Goal: Information Seeking & Learning: Check status

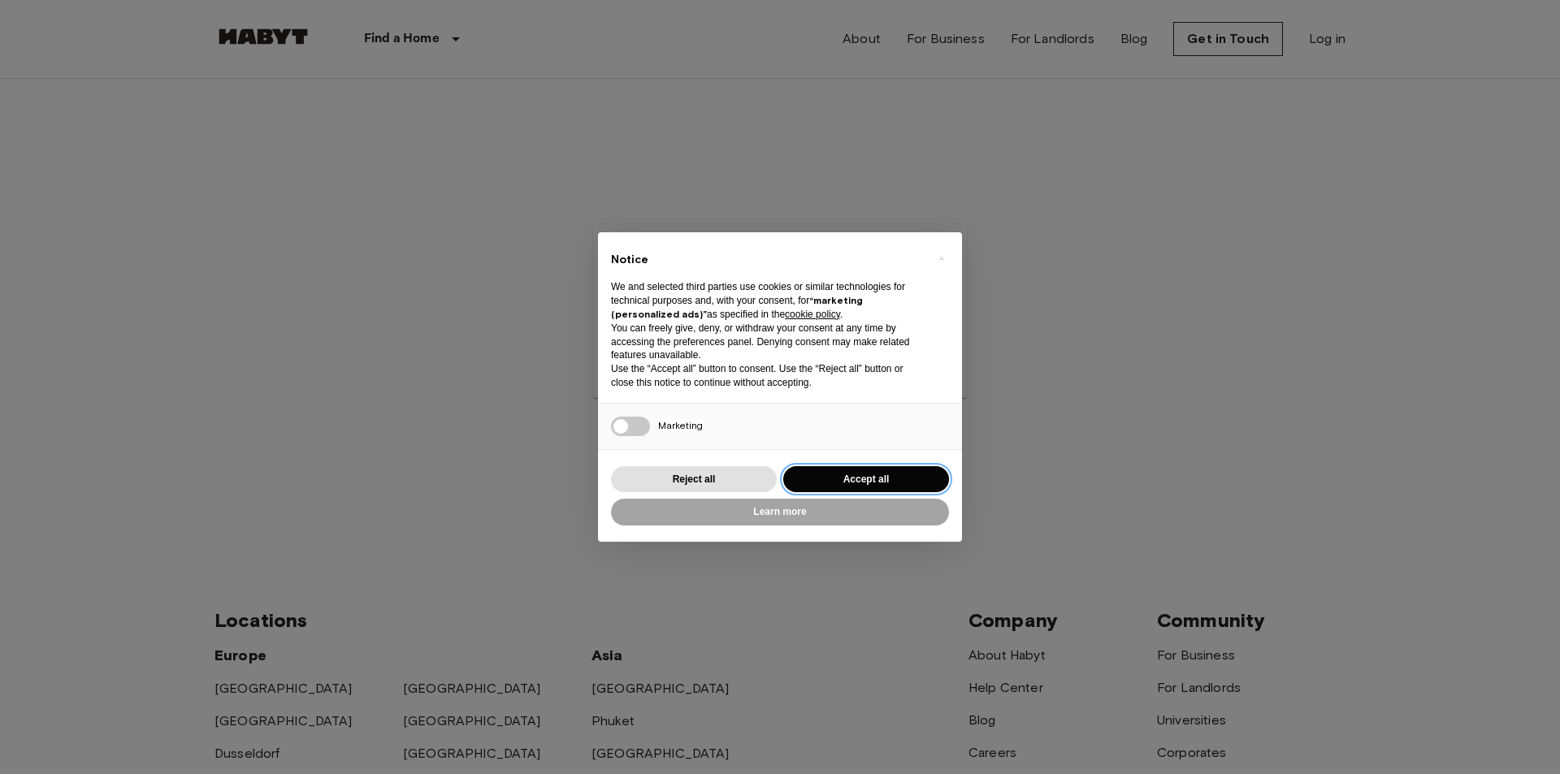
click at [873, 479] on button "Accept all" at bounding box center [866, 479] width 166 height 27
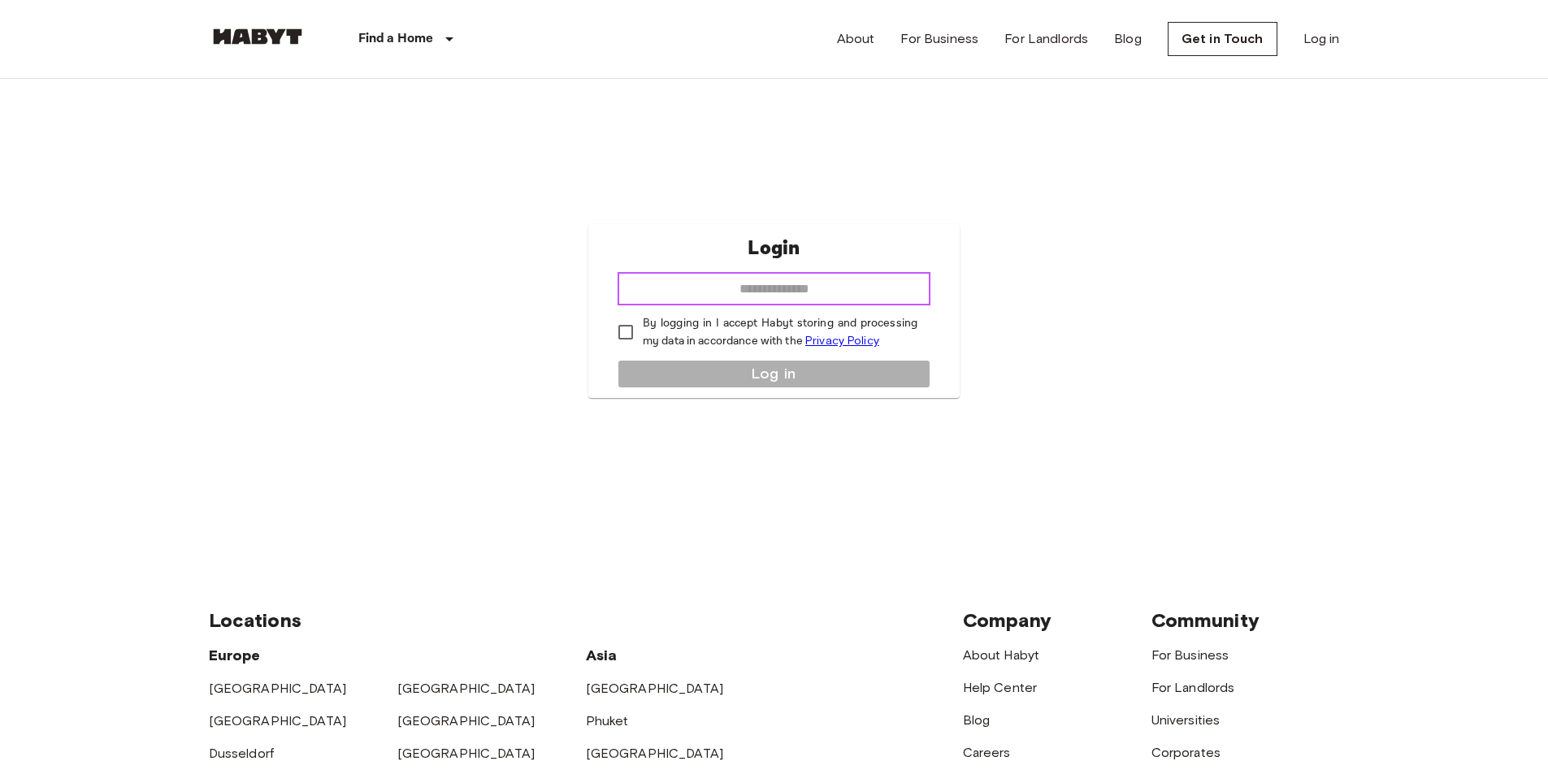
click at [798, 286] on input "email" at bounding box center [773, 289] width 313 height 32
type input "**********"
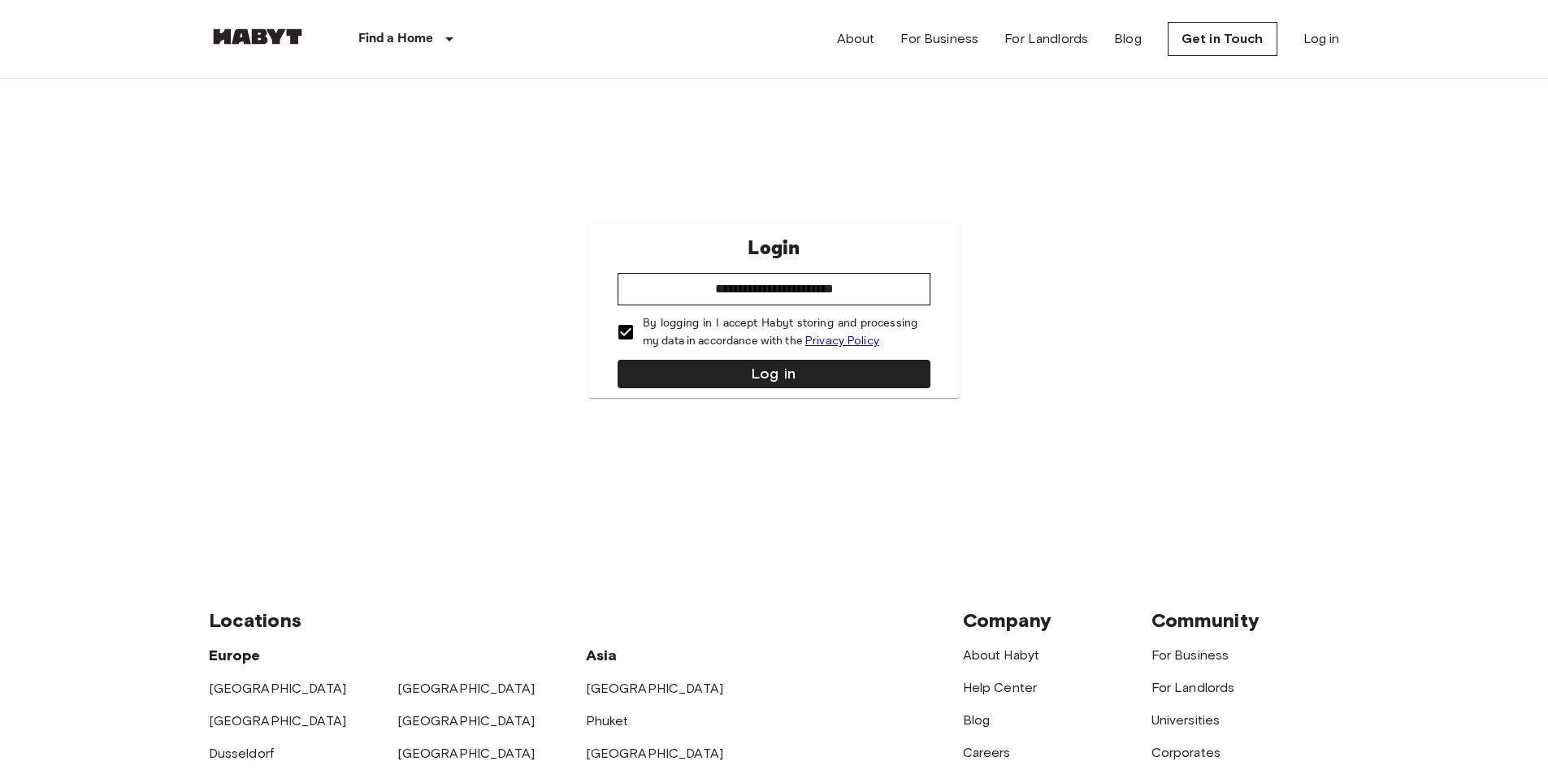
click at [667, 358] on div "**********" at bounding box center [773, 311] width 371 height 174
click at [672, 363] on button "Log in" at bounding box center [773, 374] width 313 height 28
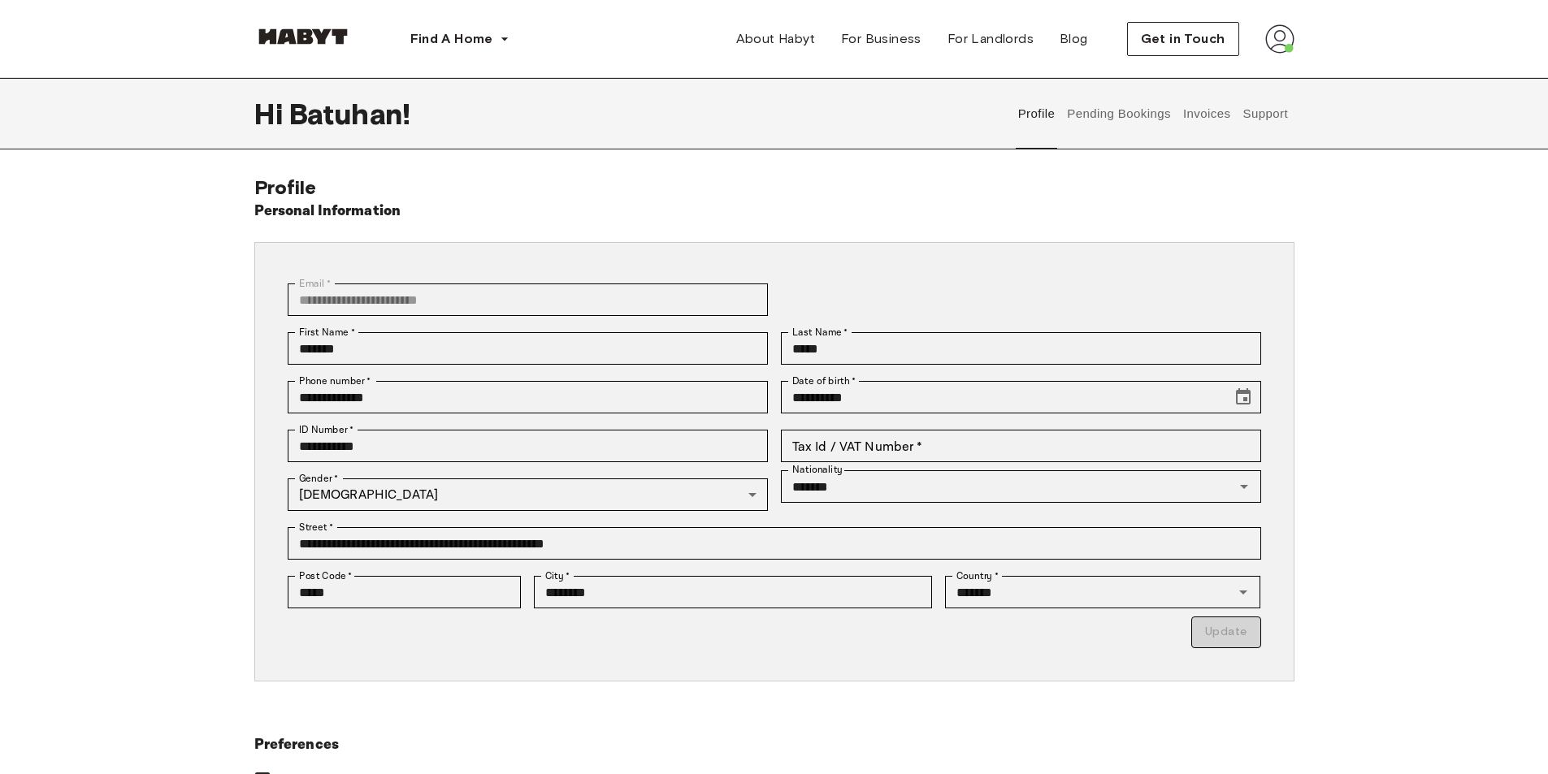
click at [1257, 117] on button "Support" at bounding box center [1266, 113] width 50 height 71
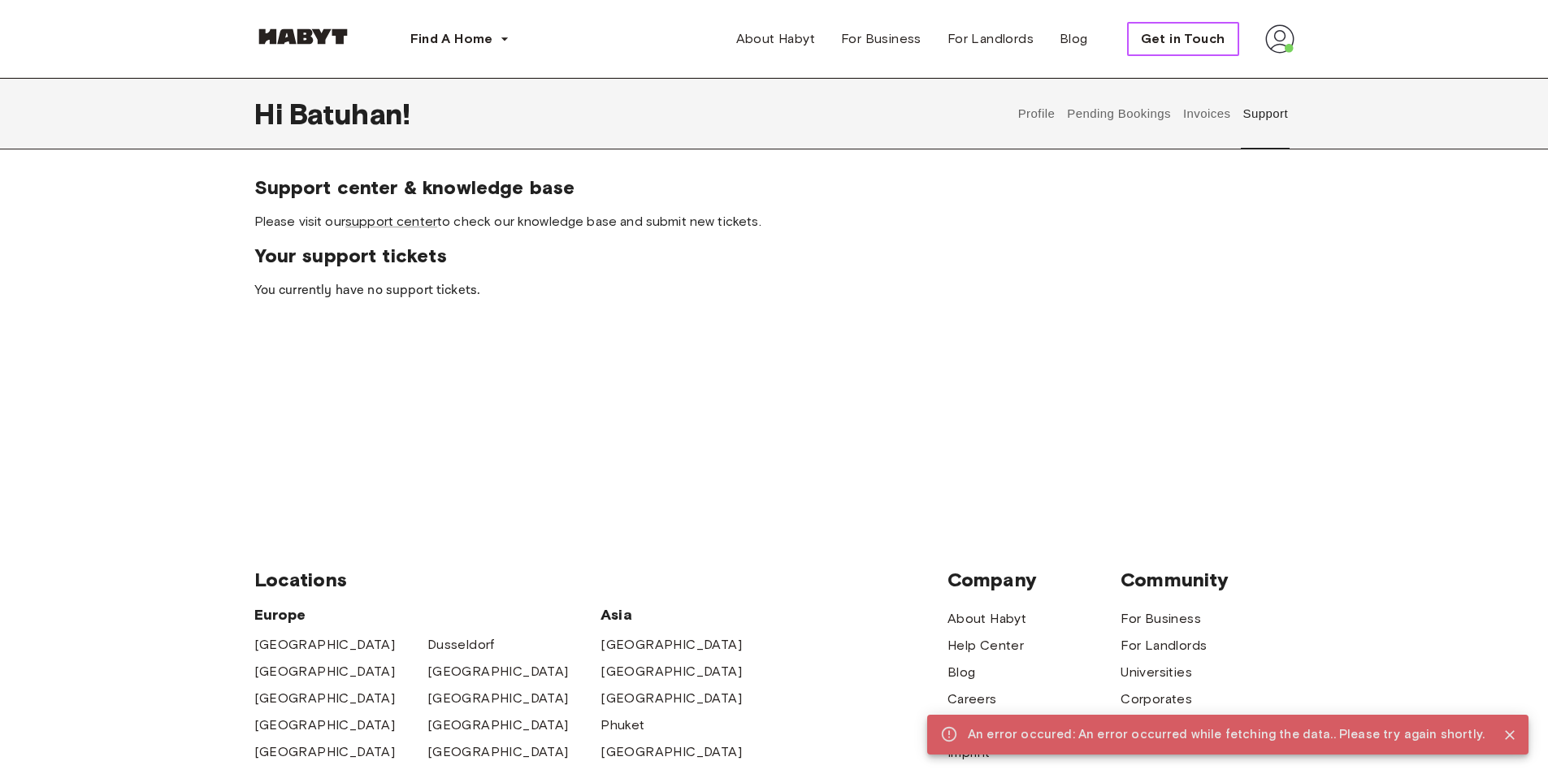
click at [1194, 48] on span "Get in Touch" at bounding box center [1183, 38] width 84 height 19
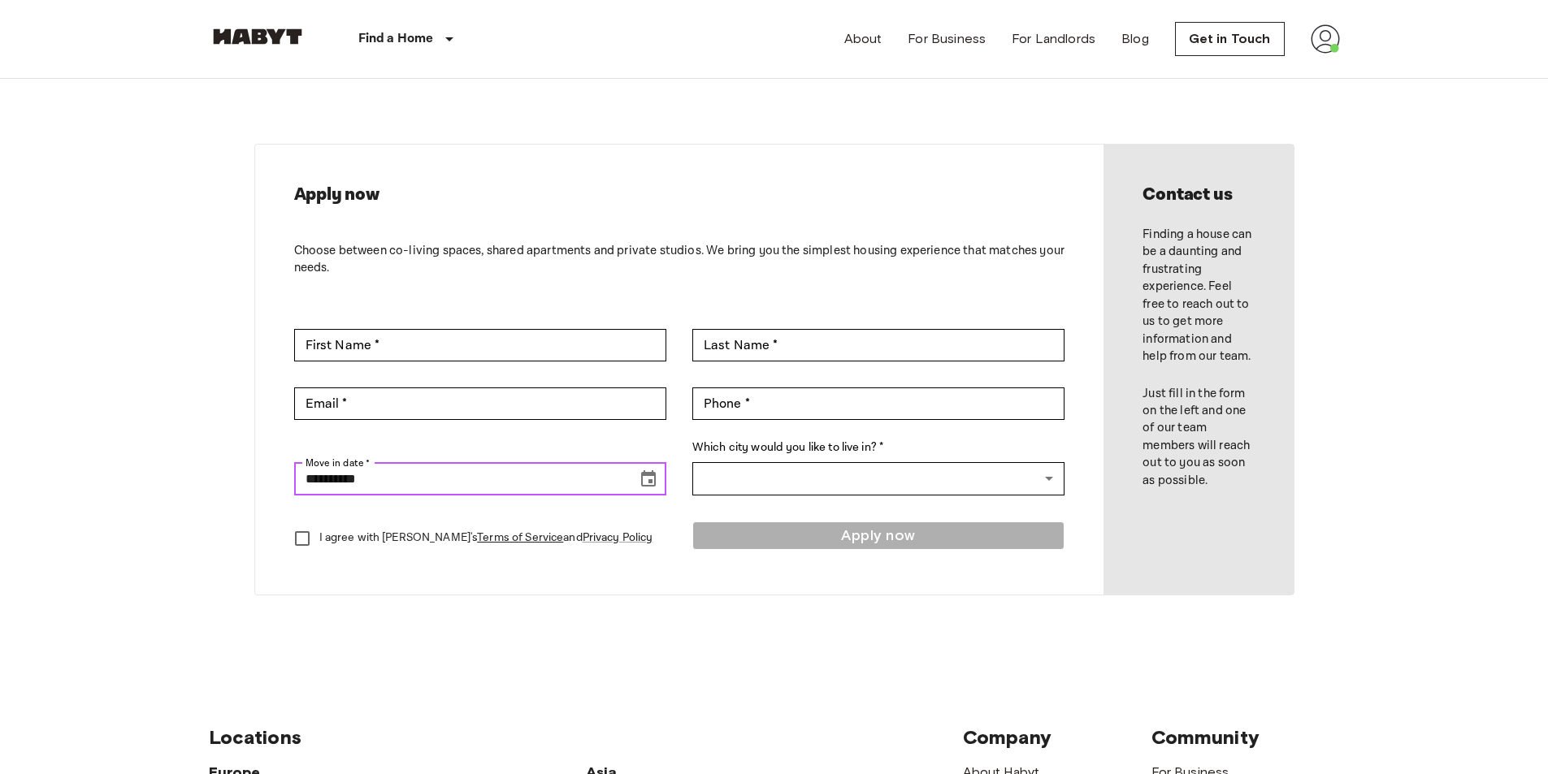
click at [636, 483] on button "Choose date, selected date is Sep 16, 2025" at bounding box center [648, 479] width 32 height 32
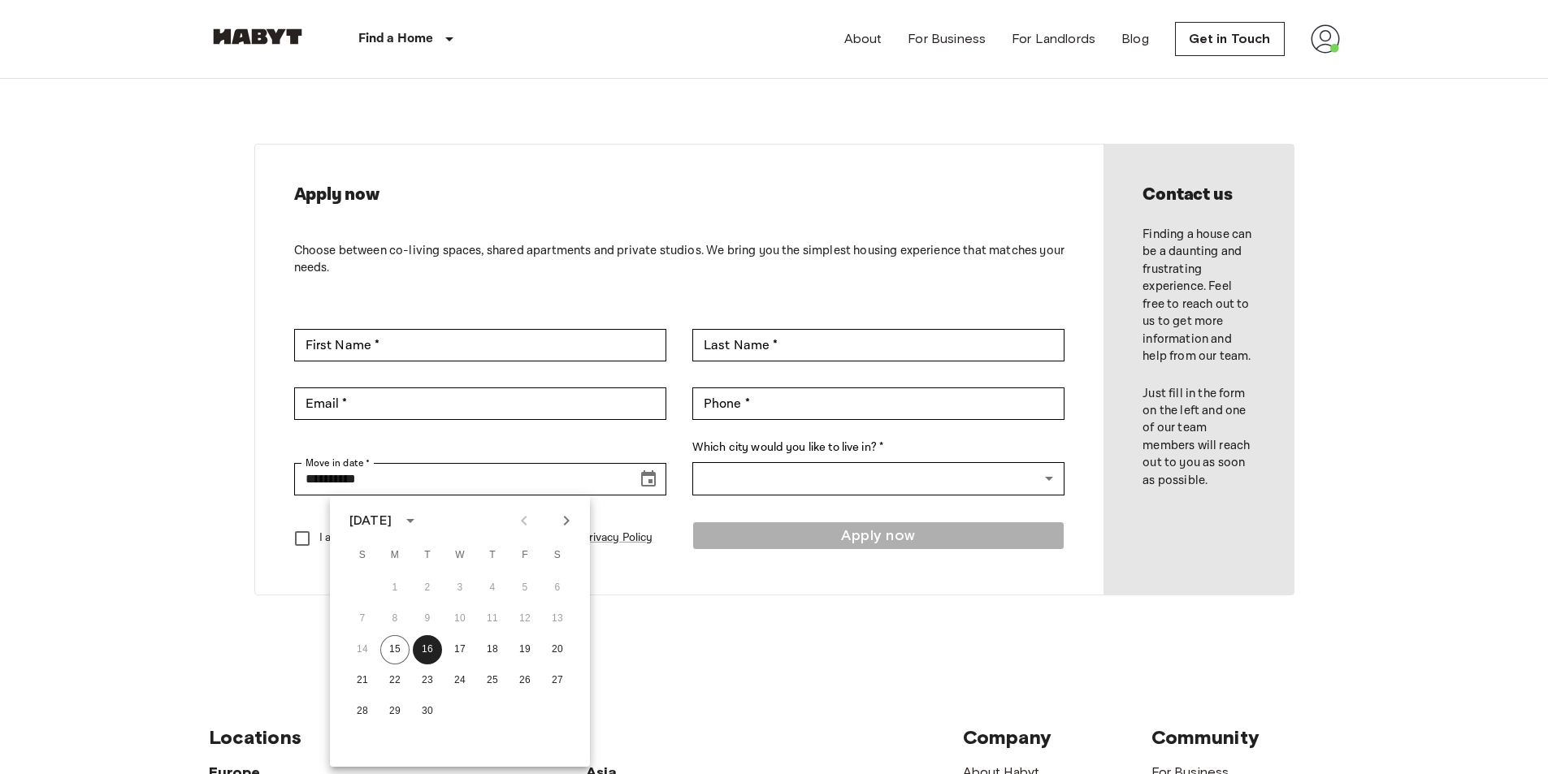
click at [420, 521] on icon "calendar view is open, switch to year view" at bounding box center [410, 520] width 19 height 19
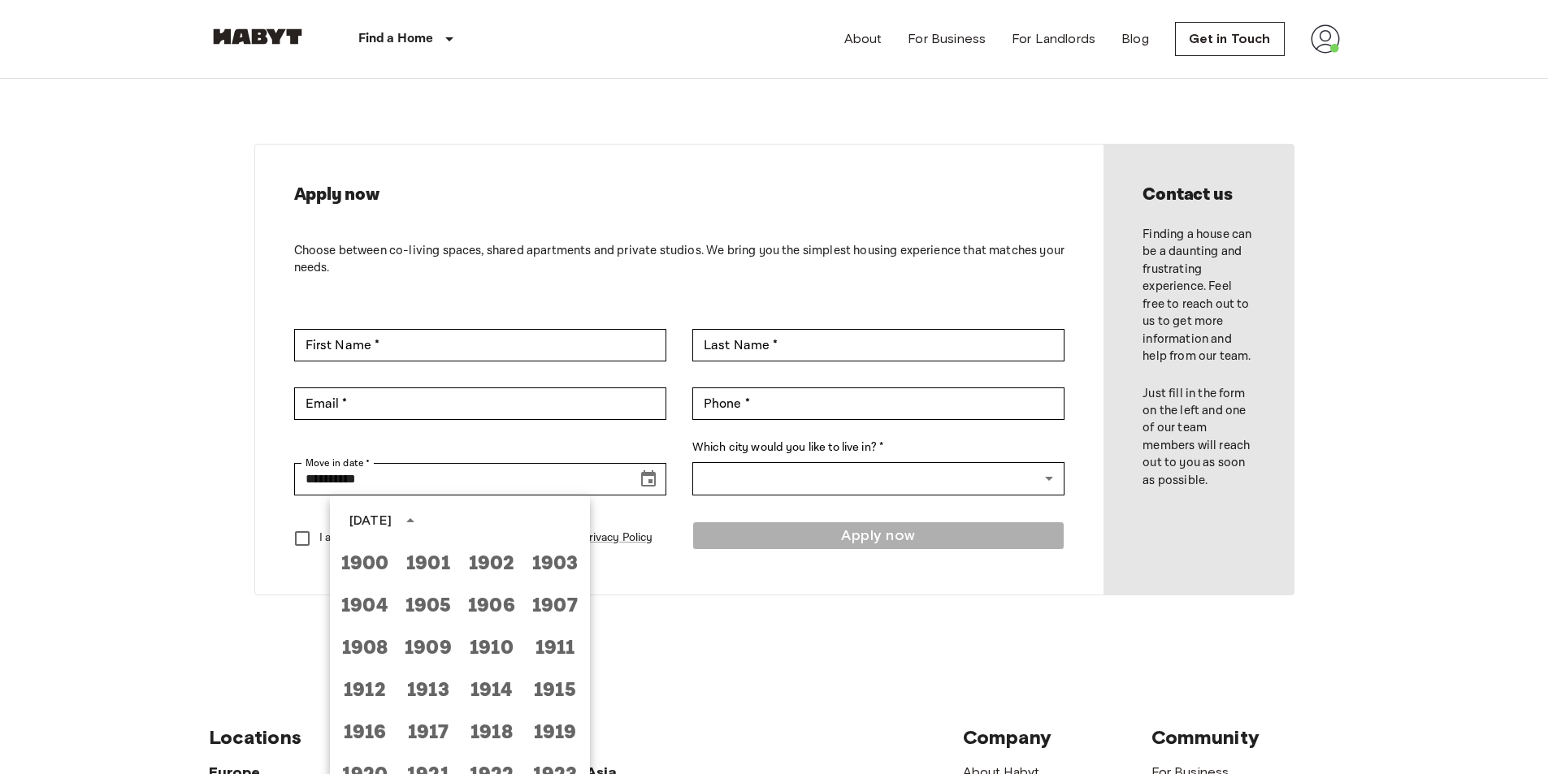
scroll to position [1207, 0]
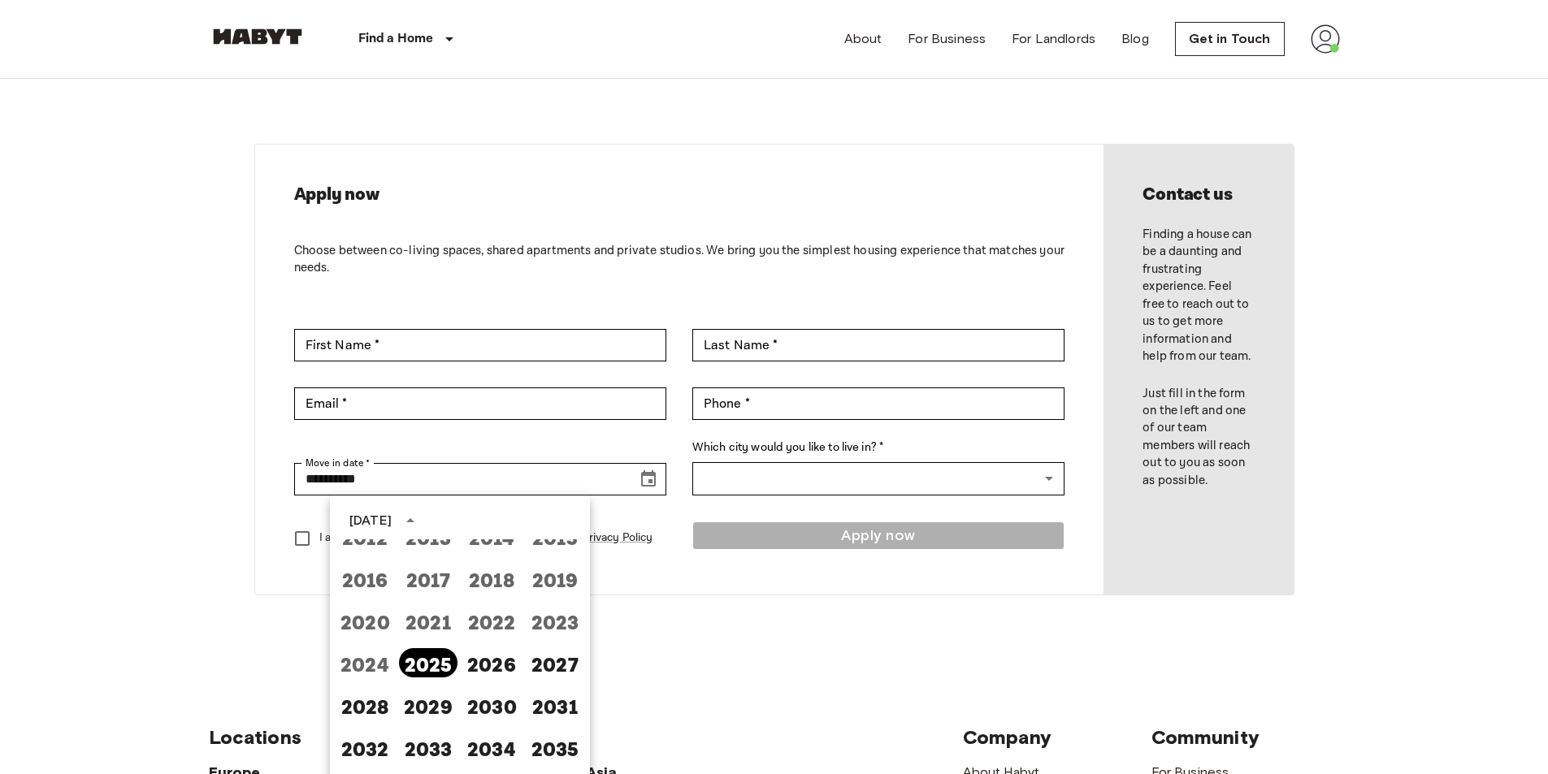
click at [431, 658] on button "2025" at bounding box center [428, 662] width 58 height 29
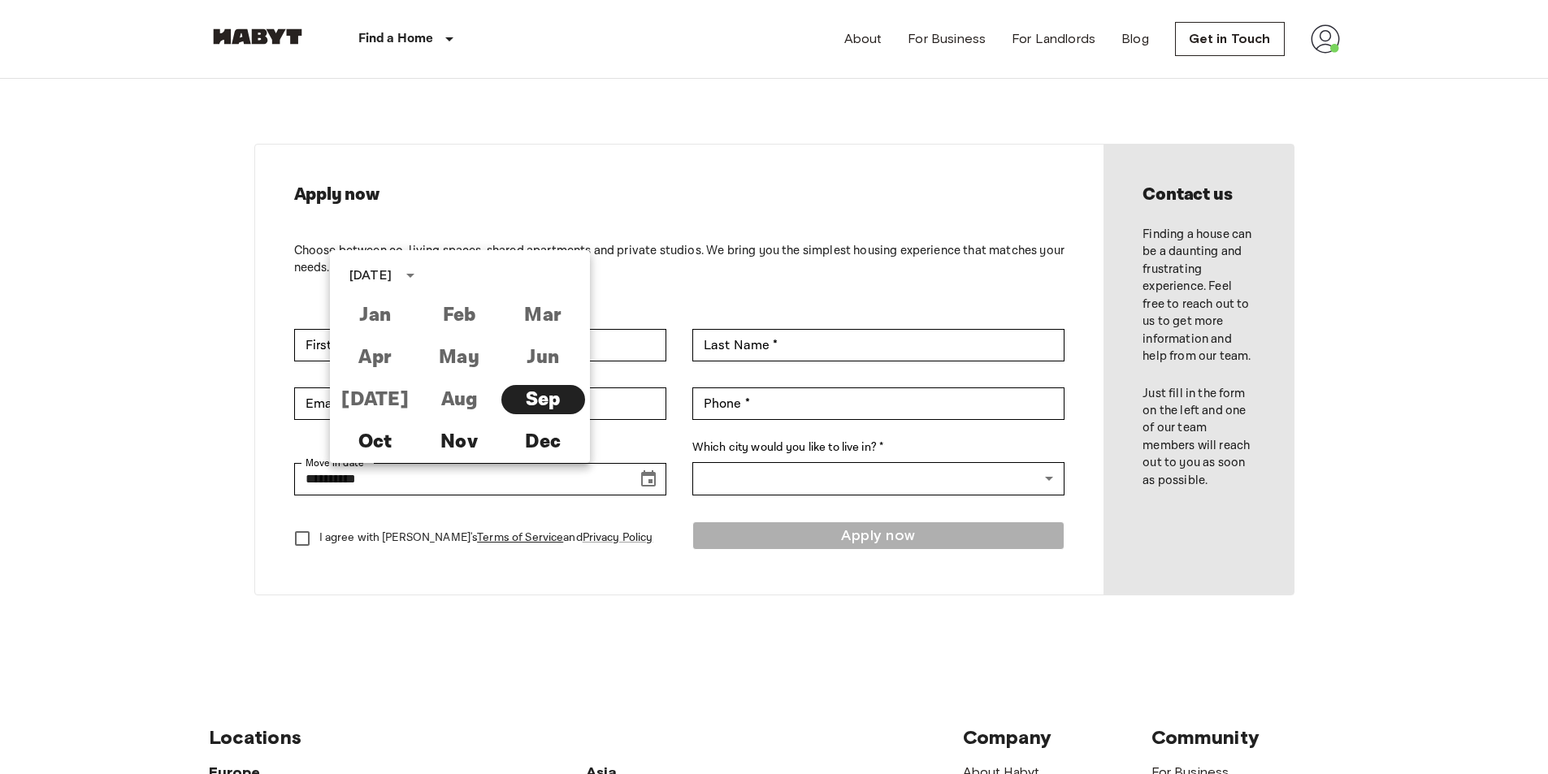
click at [448, 581] on div "**********" at bounding box center [679, 370] width 849 height 450
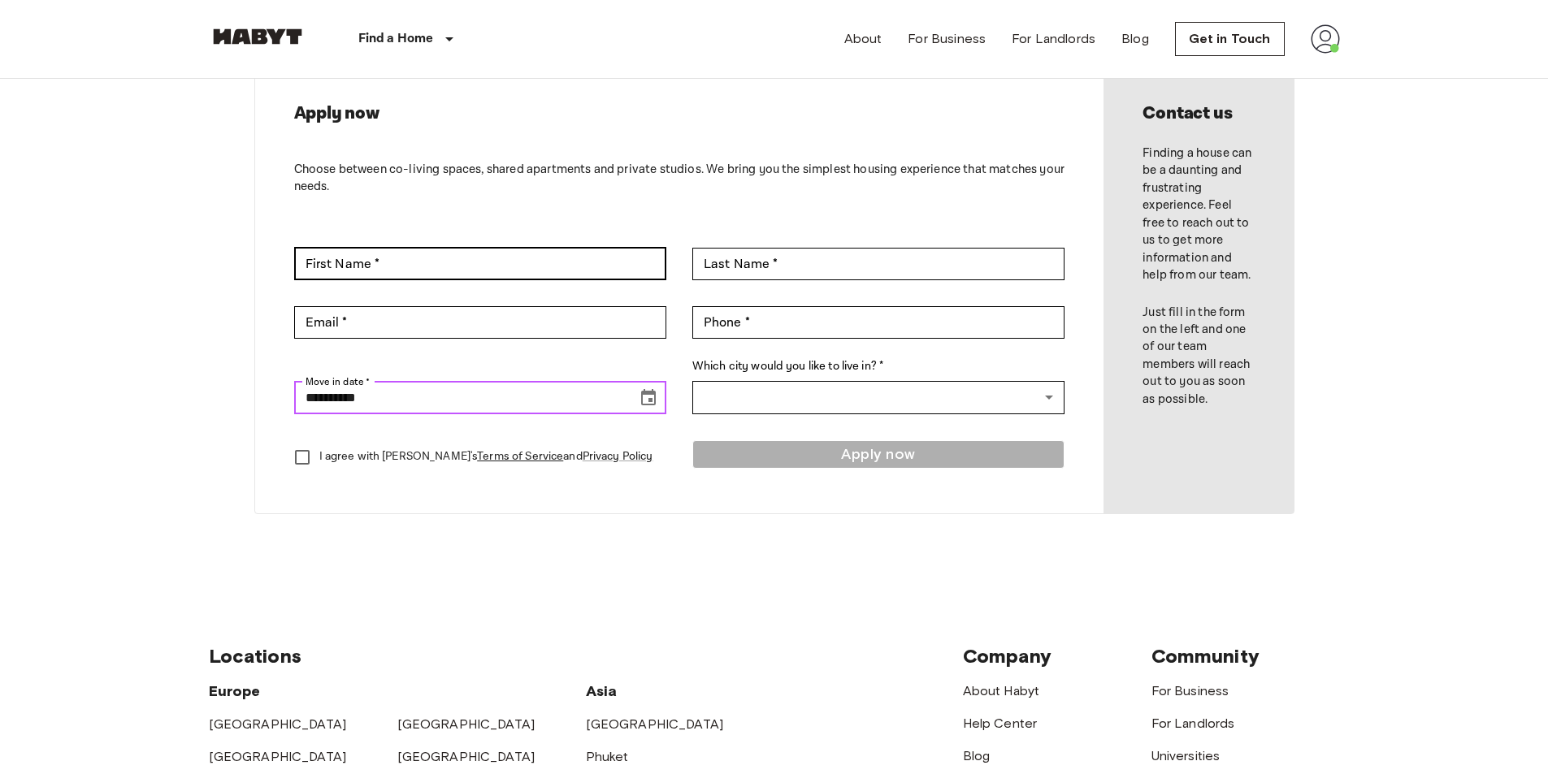
scroll to position [0, 0]
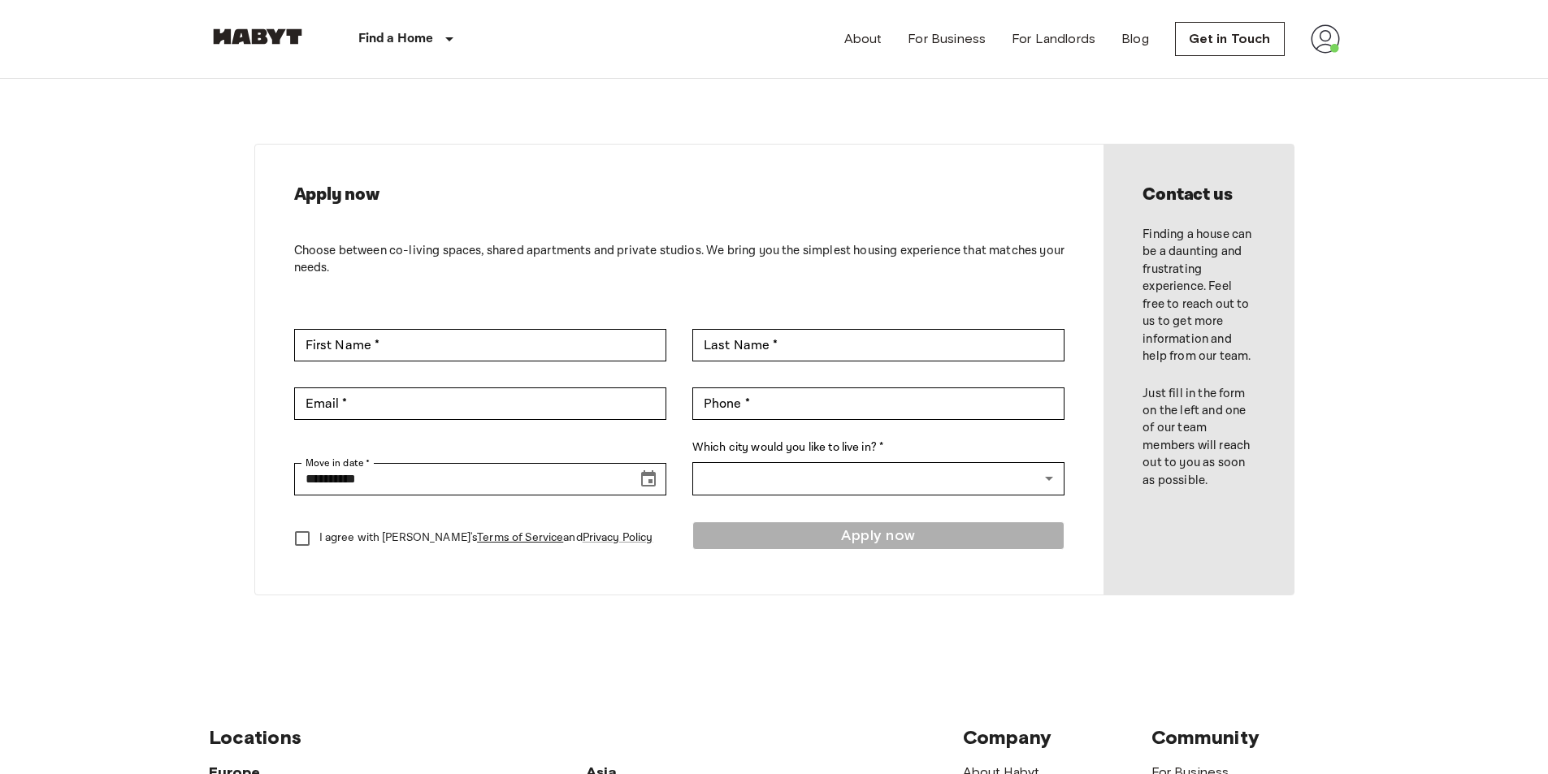
click at [1305, 41] on div "About For Business For Landlords Blog Get in Touch" at bounding box center [1092, 39] width 496 height 78
click at [1313, 40] on img at bounding box center [1324, 38] width 29 height 29
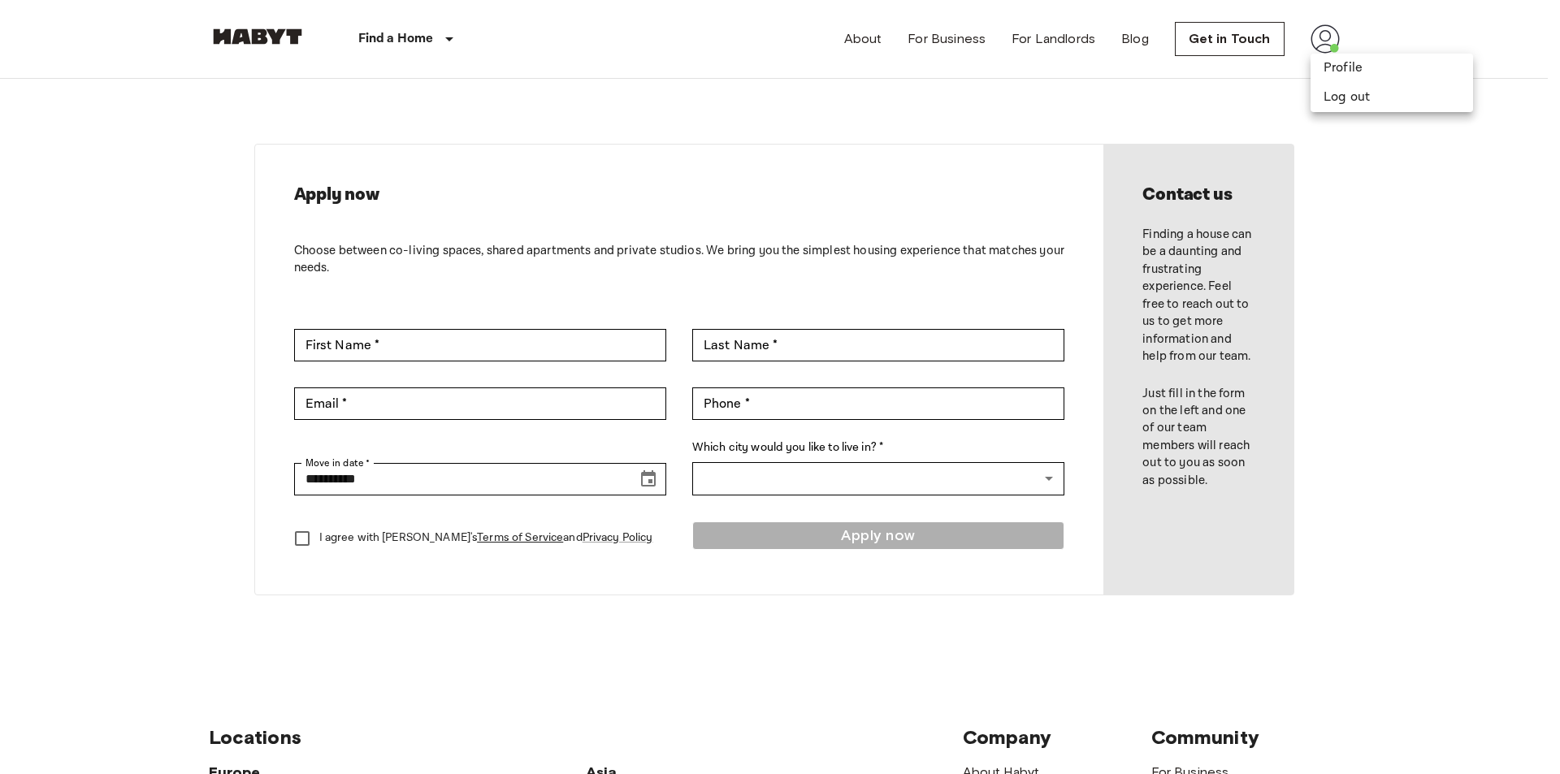
click at [258, 37] on div at bounding box center [780, 387] width 1560 height 774
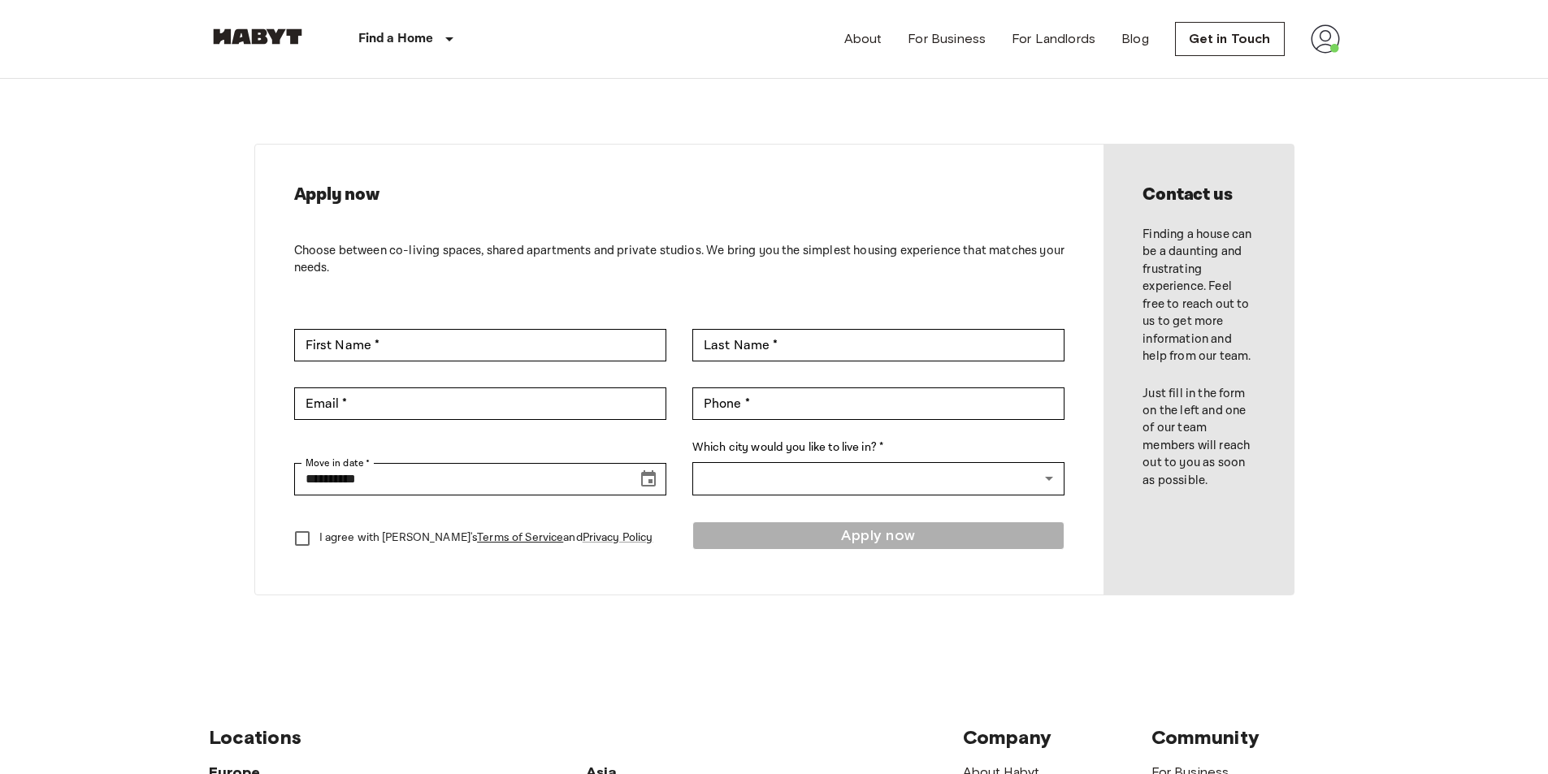
click at [265, 38] on img at bounding box center [257, 36] width 97 height 16
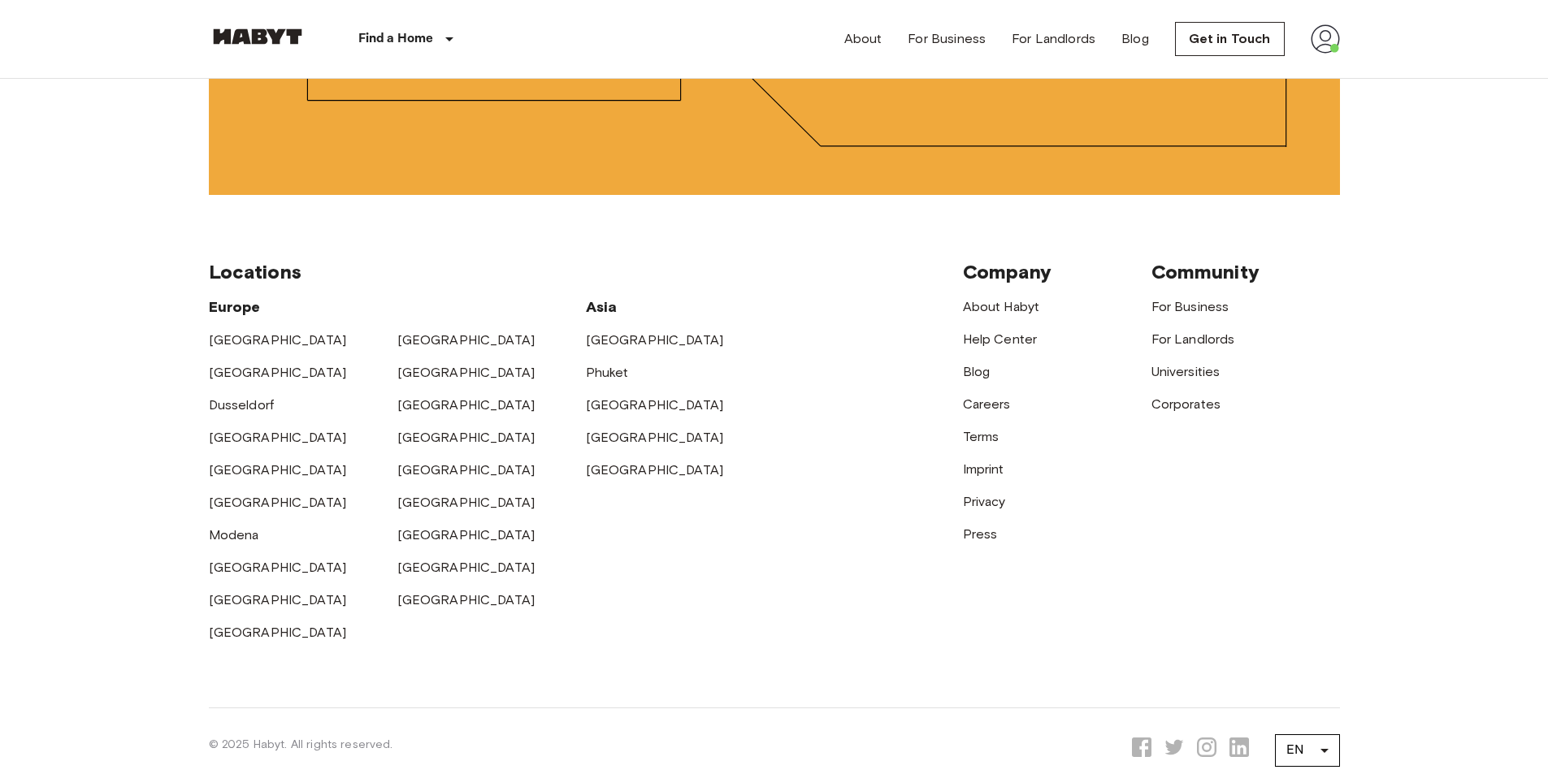
scroll to position [4241, 0]
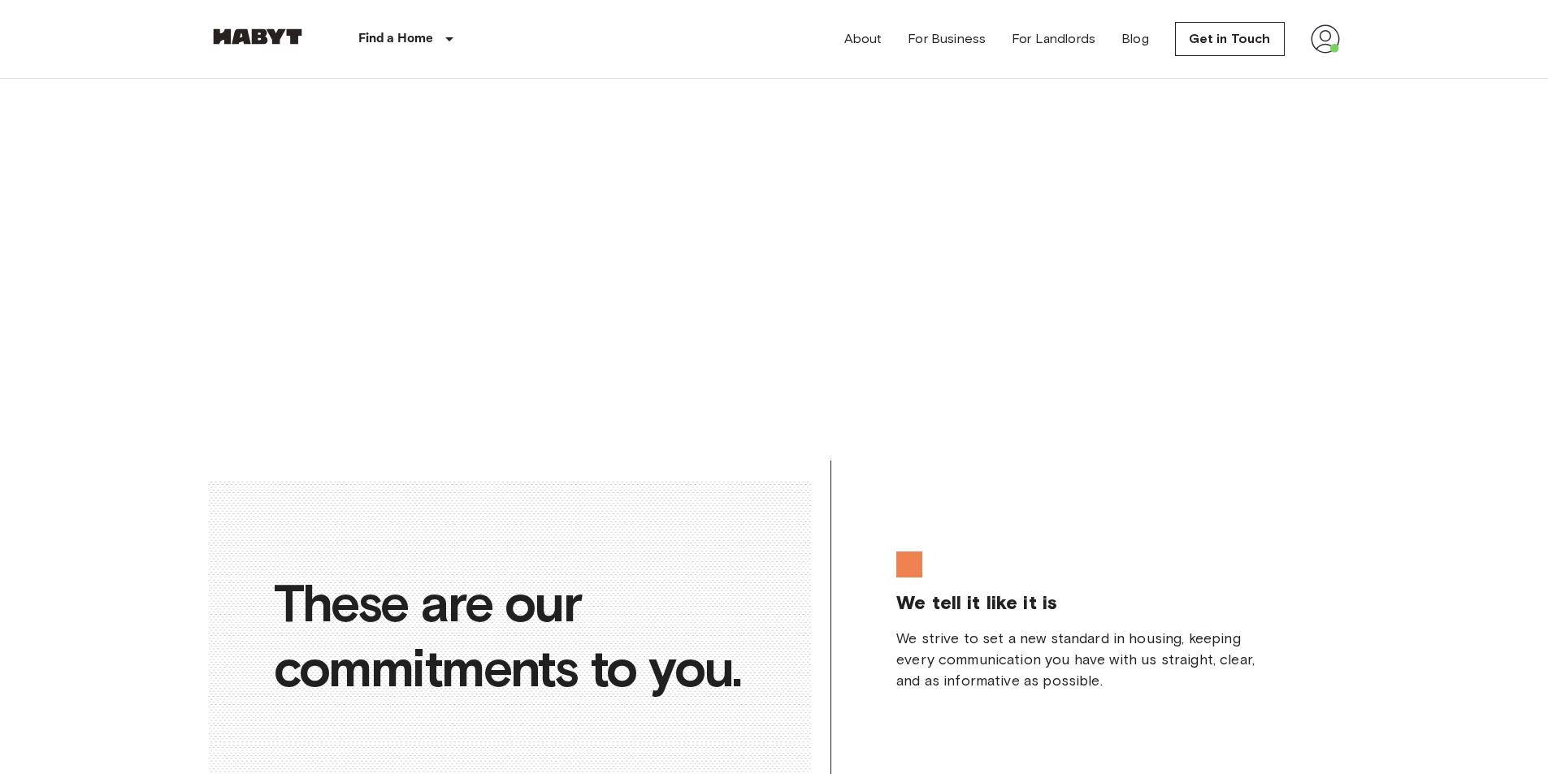
drag, startPoint x: 756, startPoint y: 487, endPoint x: 782, endPoint y: 344, distance: 145.3
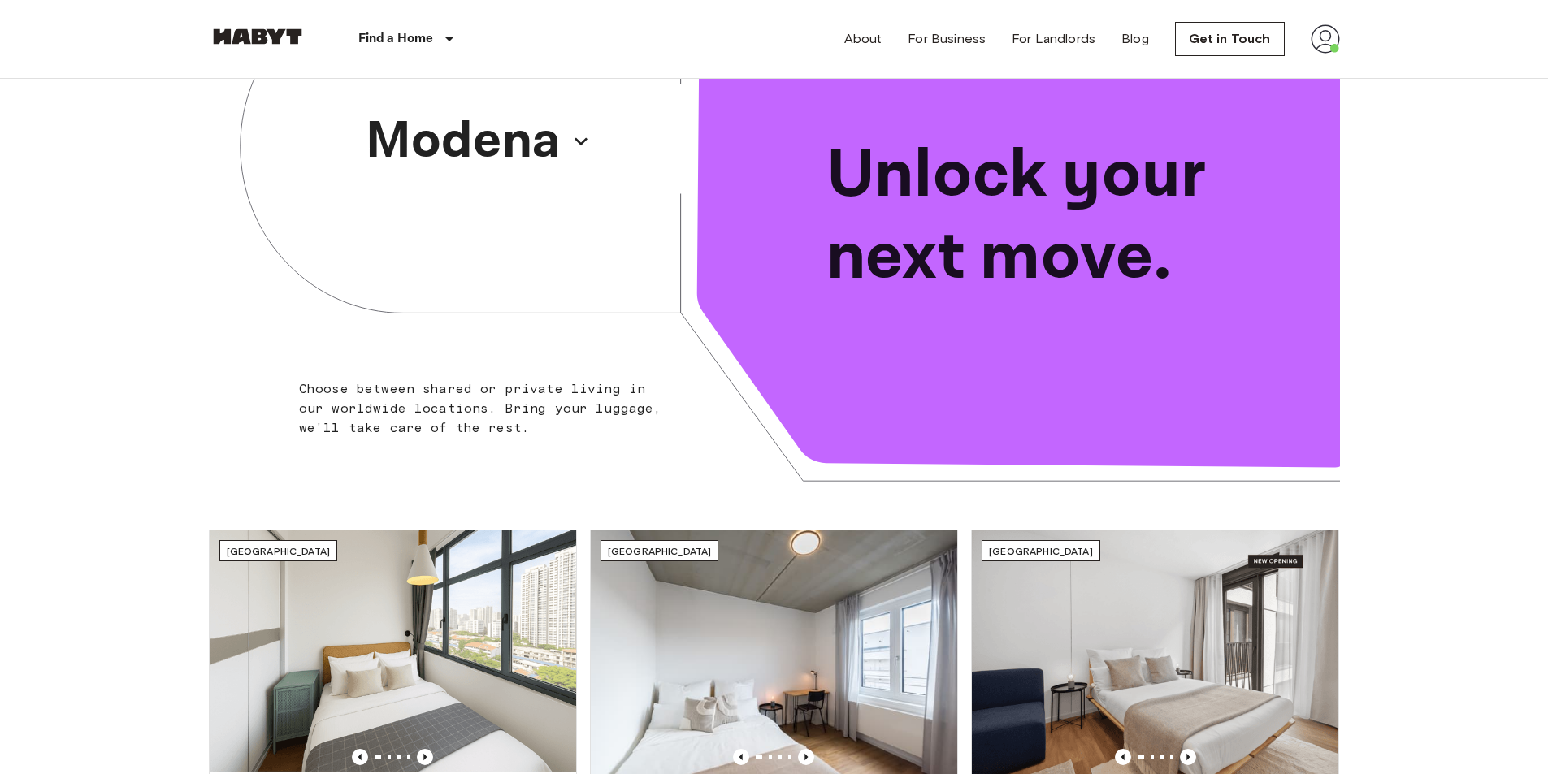
scroll to position [0, 0]
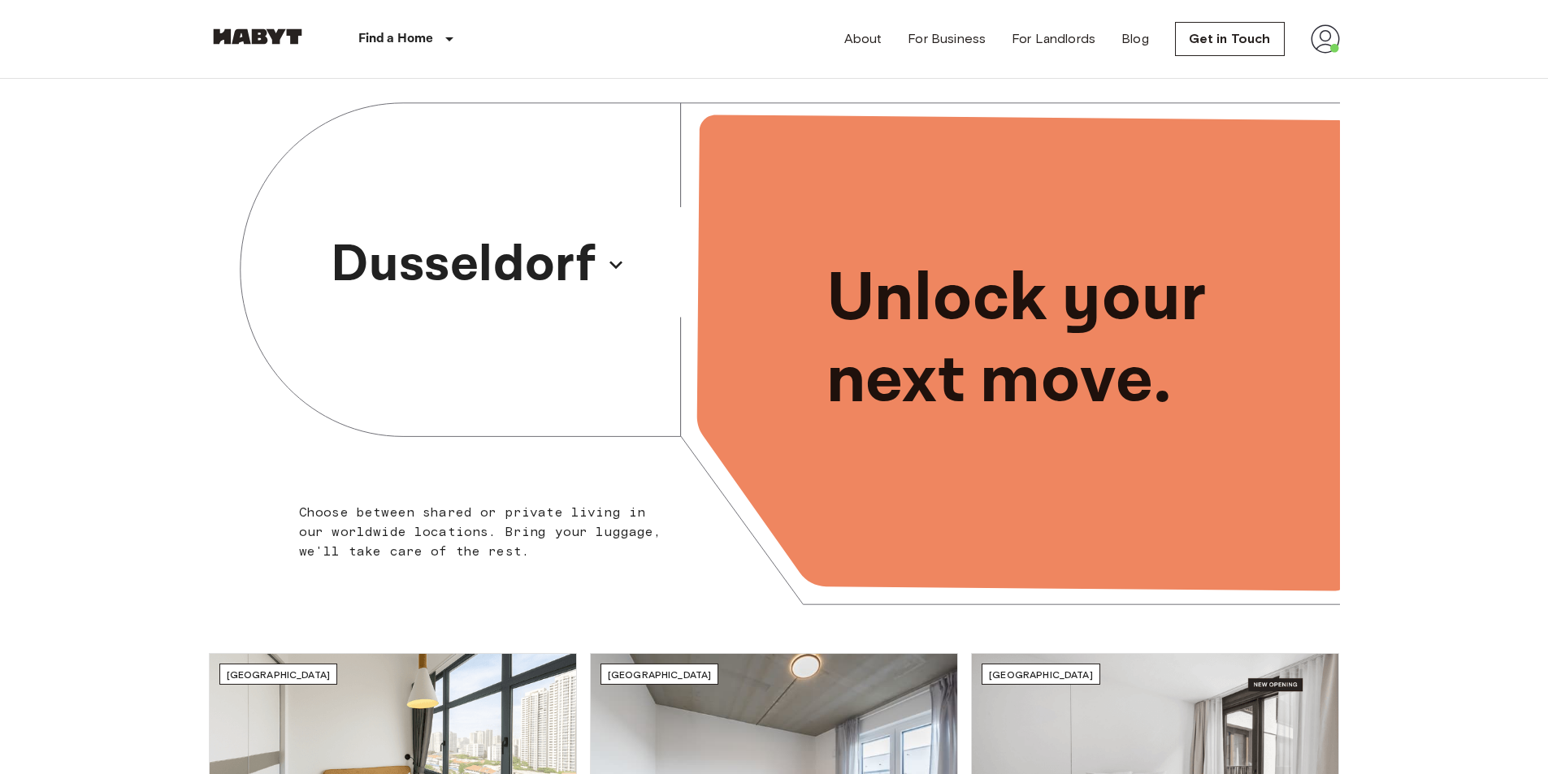
click at [1323, 39] on img at bounding box center [1324, 38] width 29 height 29
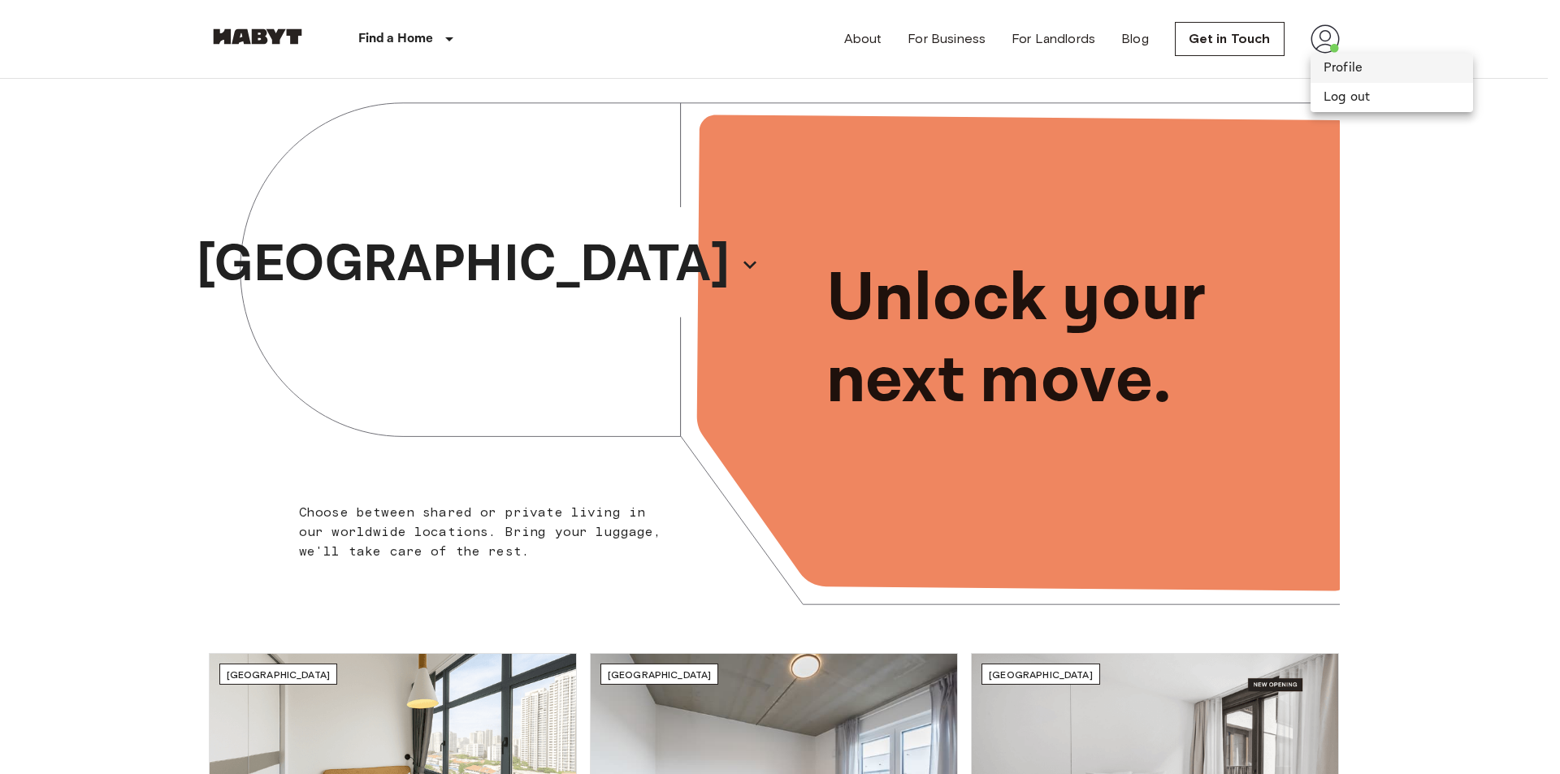
click at [1333, 71] on li "Profile" at bounding box center [1391, 68] width 162 height 29
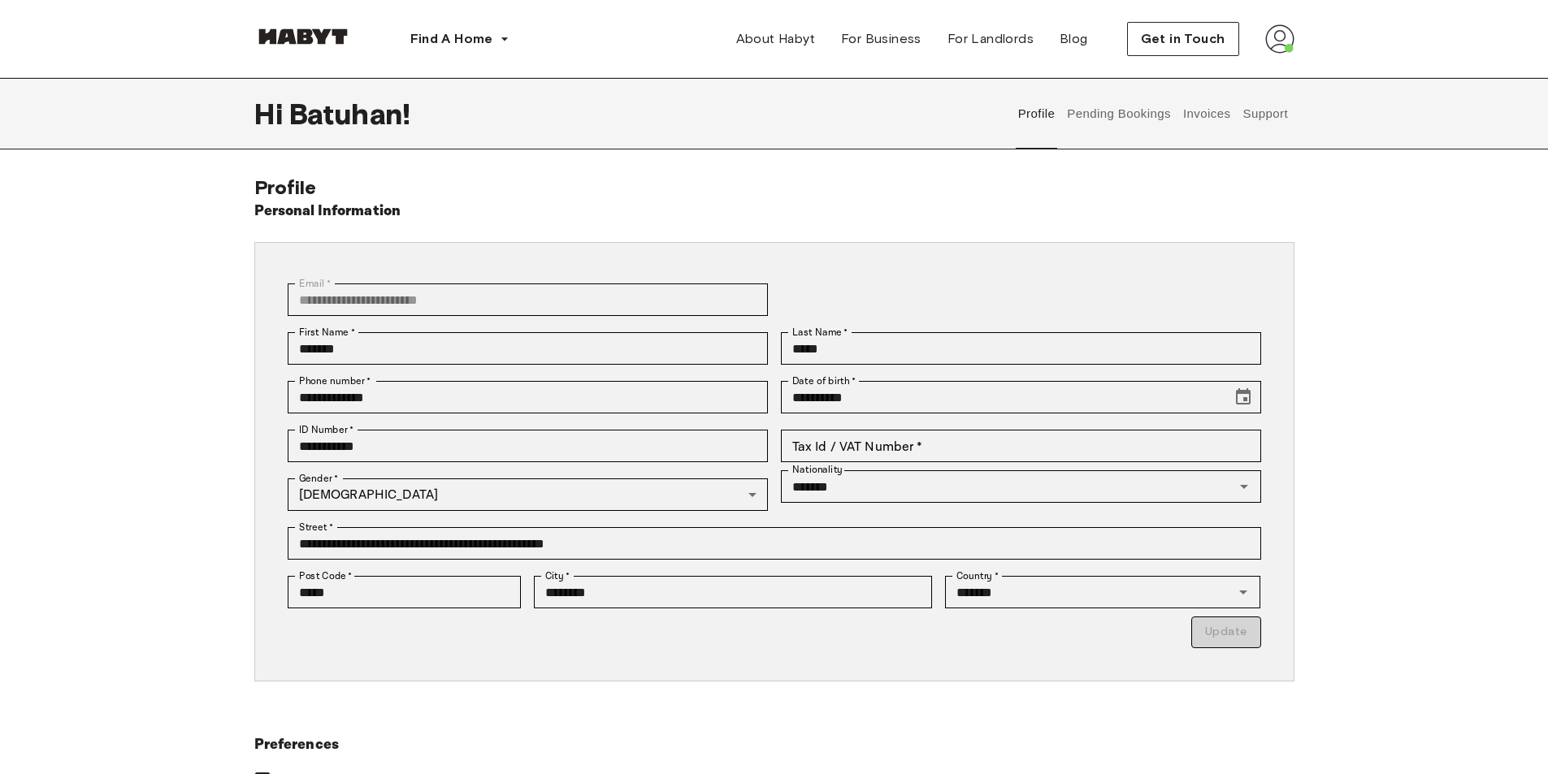
click at [1264, 119] on button "Support" at bounding box center [1266, 113] width 50 height 71
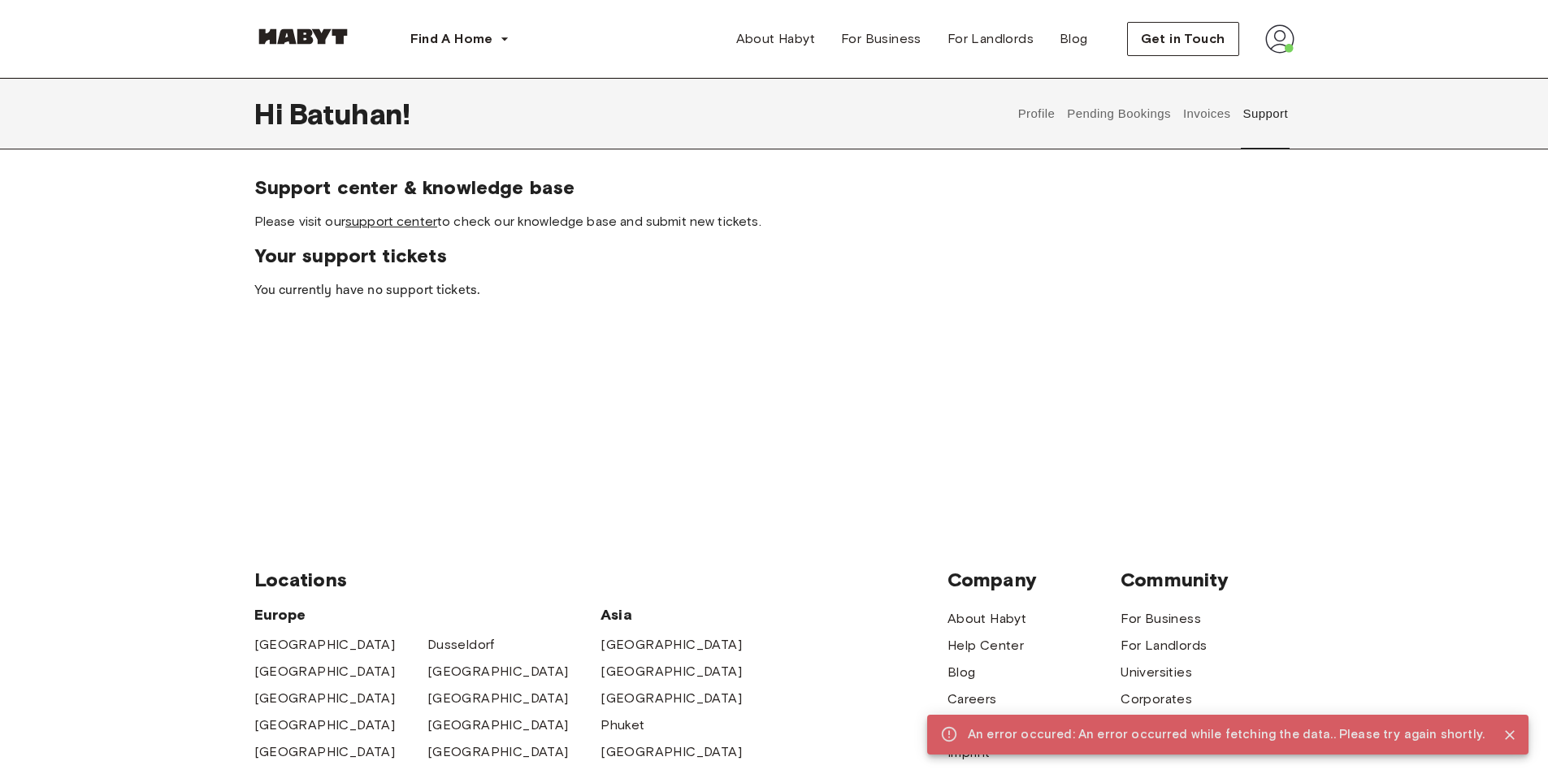
click at [396, 218] on link "support center" at bounding box center [391, 221] width 92 height 15
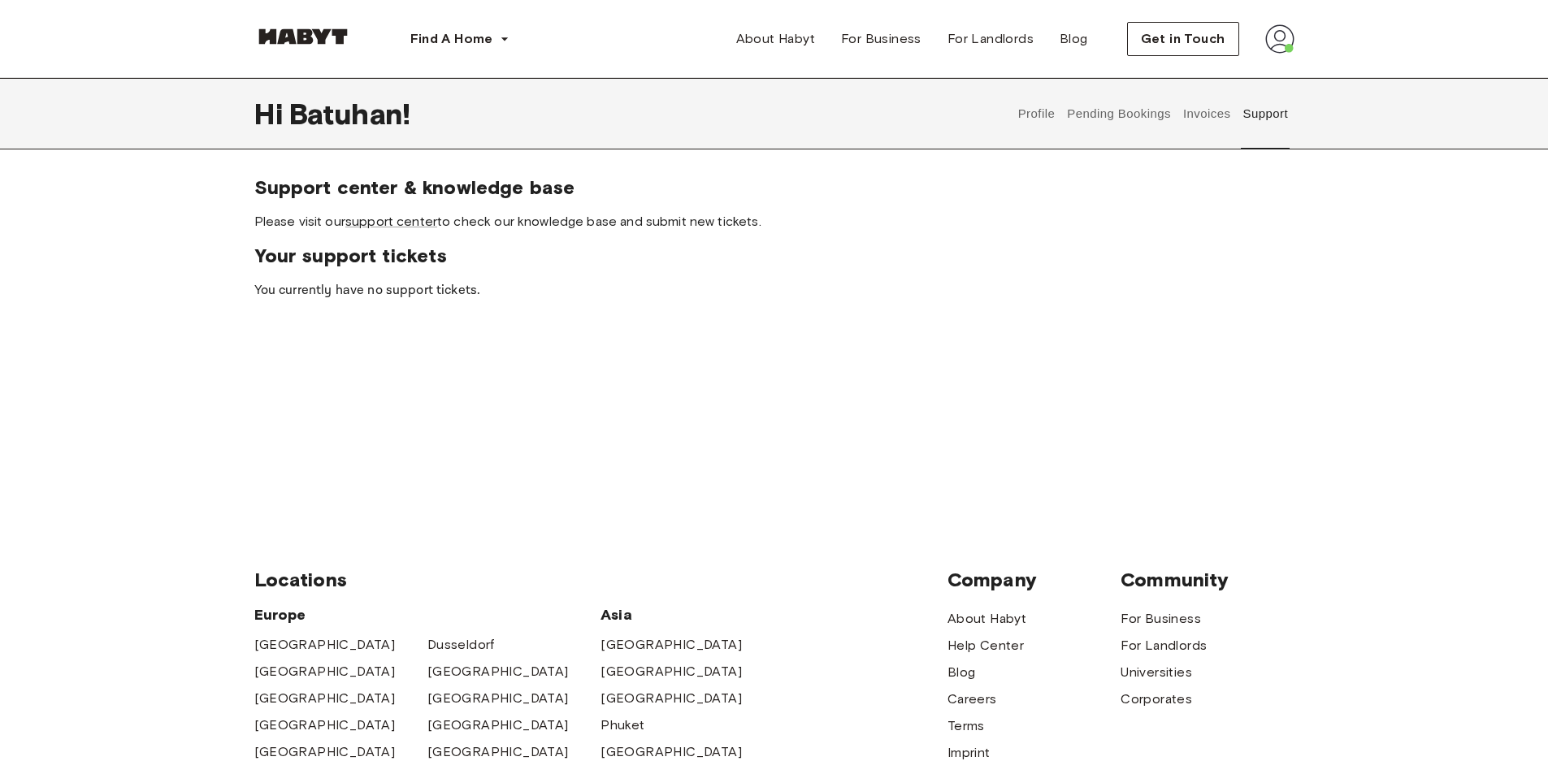
click at [1042, 108] on button "Profile" at bounding box center [1036, 113] width 41 height 71
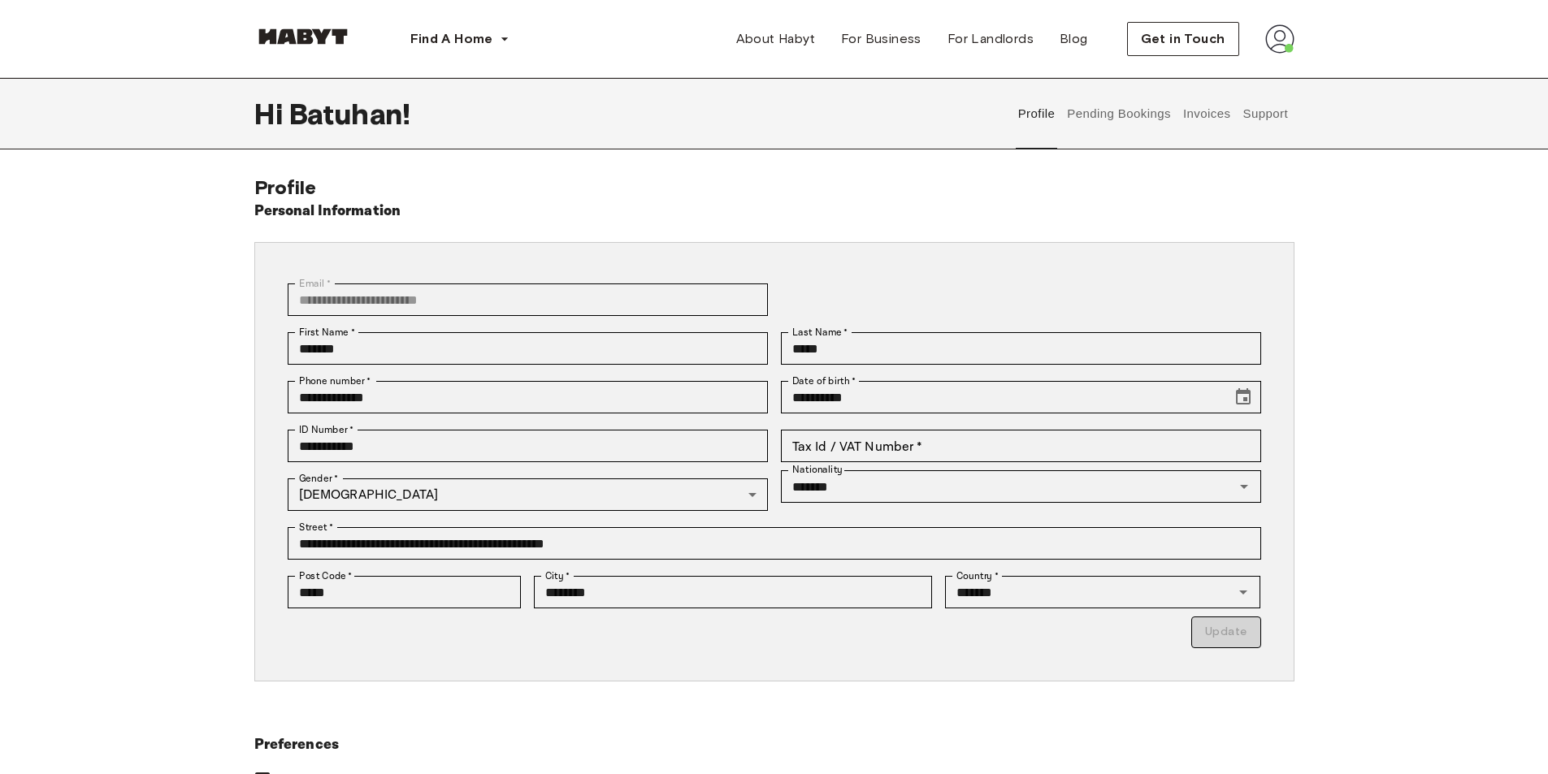
click at [1107, 118] on button "Pending Bookings" at bounding box center [1119, 113] width 108 height 71
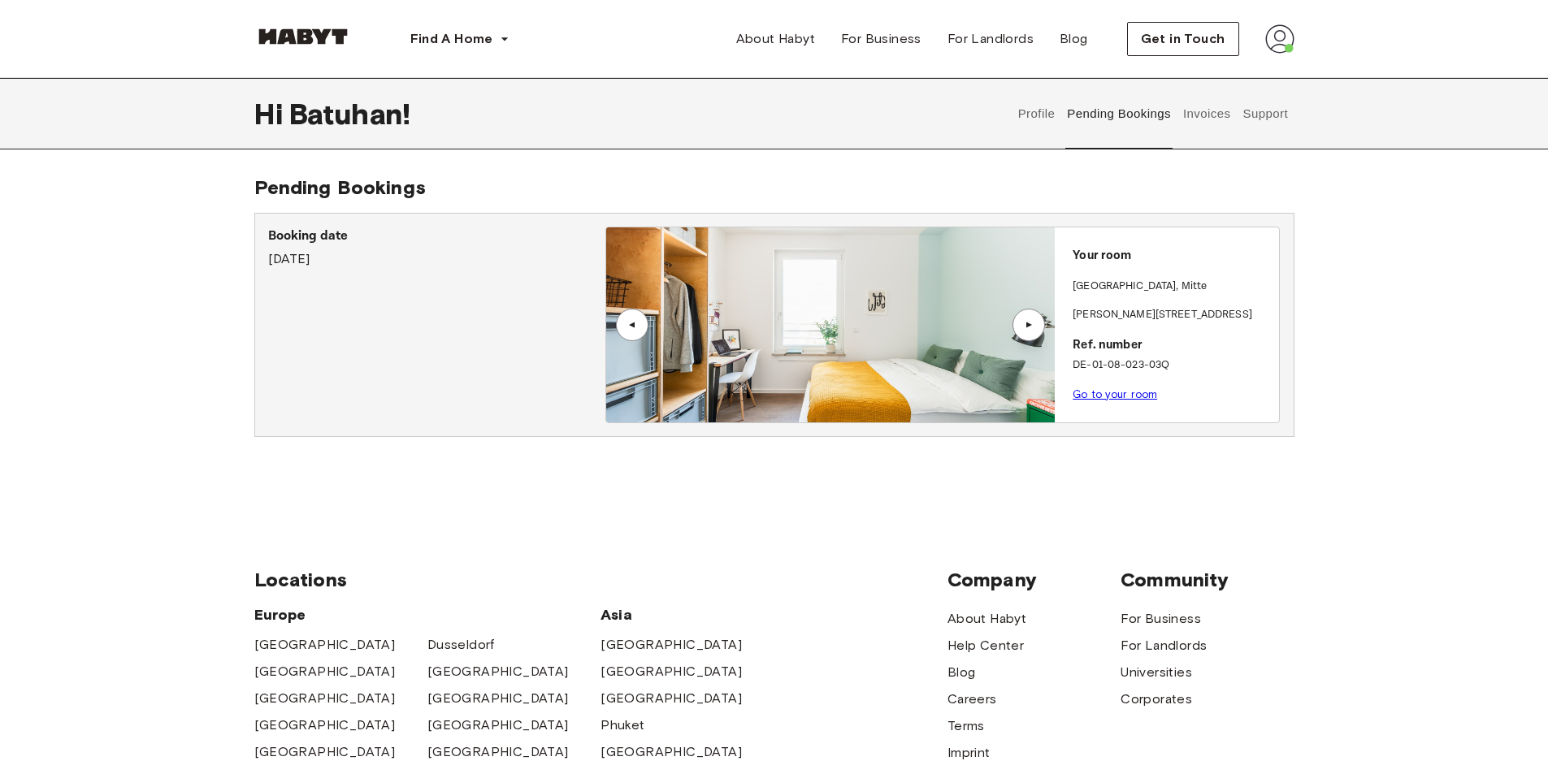
click at [1037, 324] on div "▲" at bounding box center [1028, 325] width 32 height 32
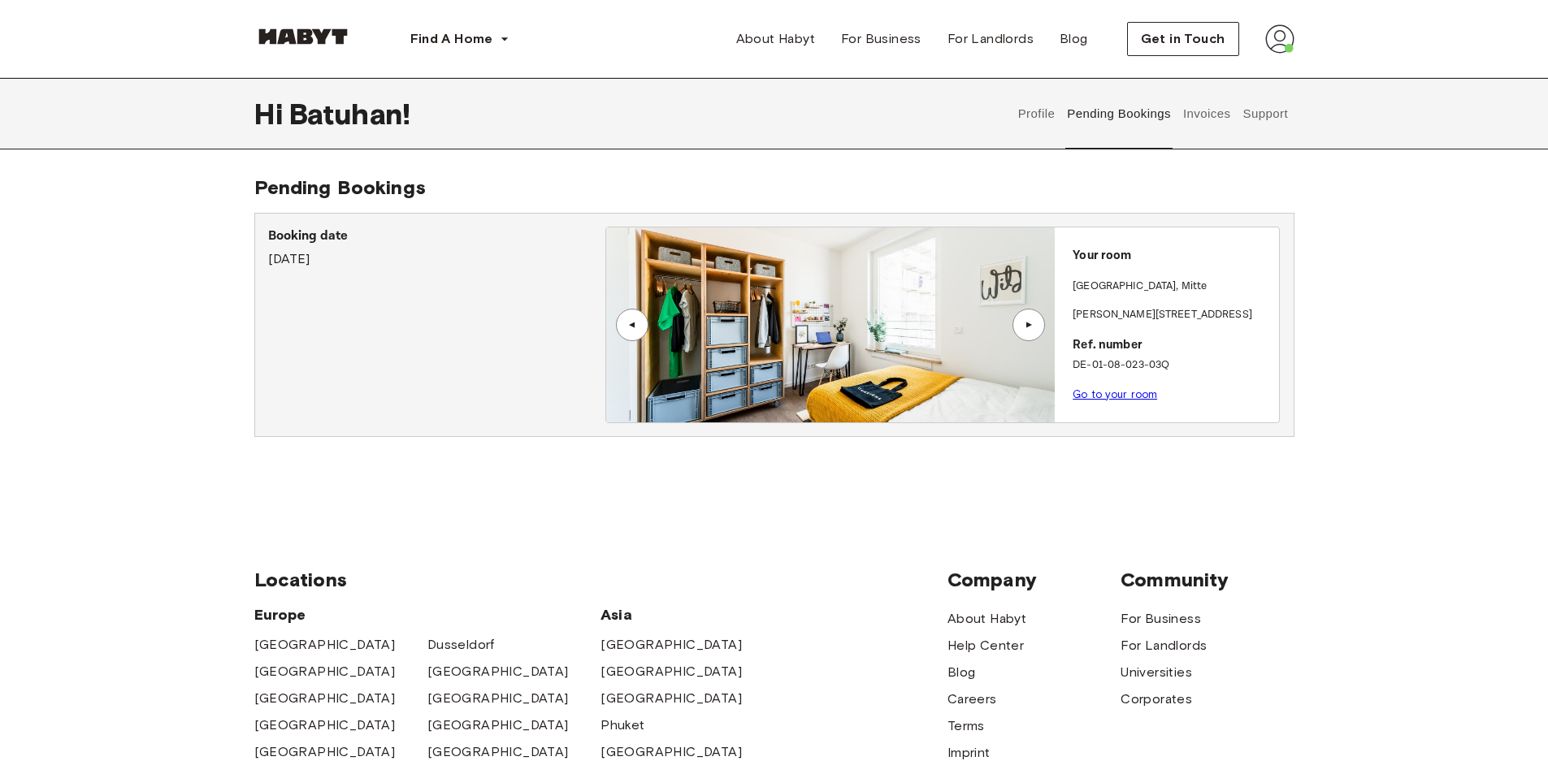
click at [448, 350] on div "Booking date [DATE]" at bounding box center [436, 325] width 337 height 197
